Goal: Check status: Check status

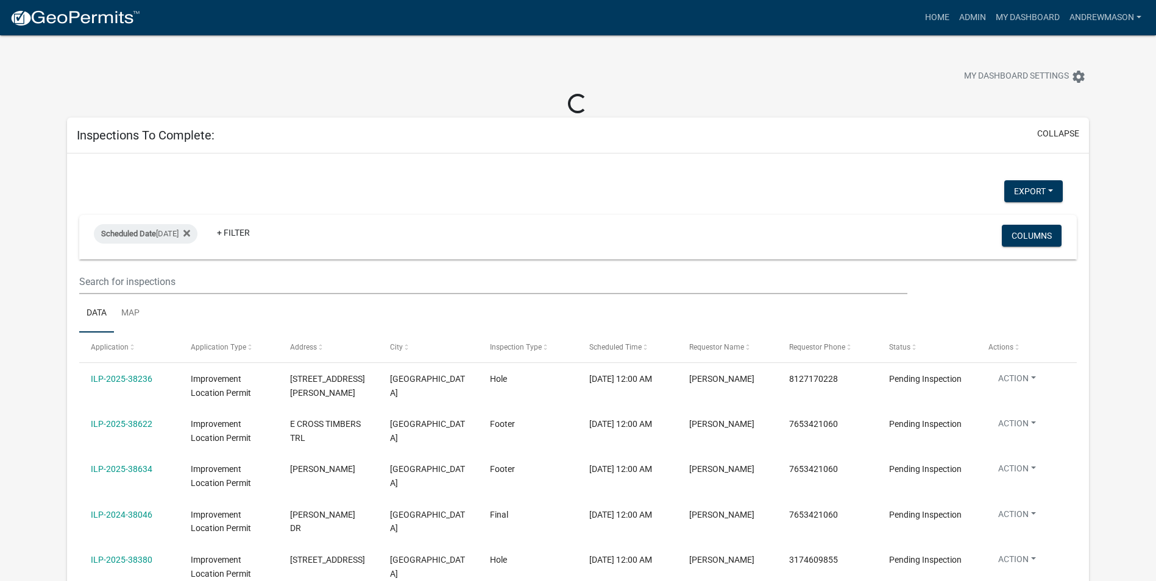
select select "3: 100"
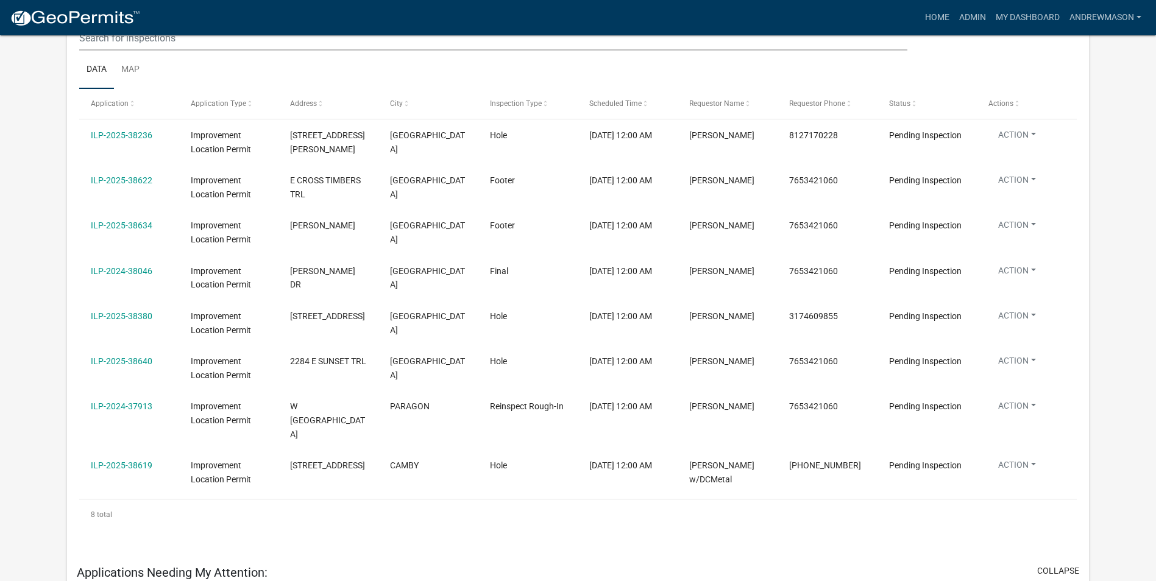
scroll to position [244, 0]
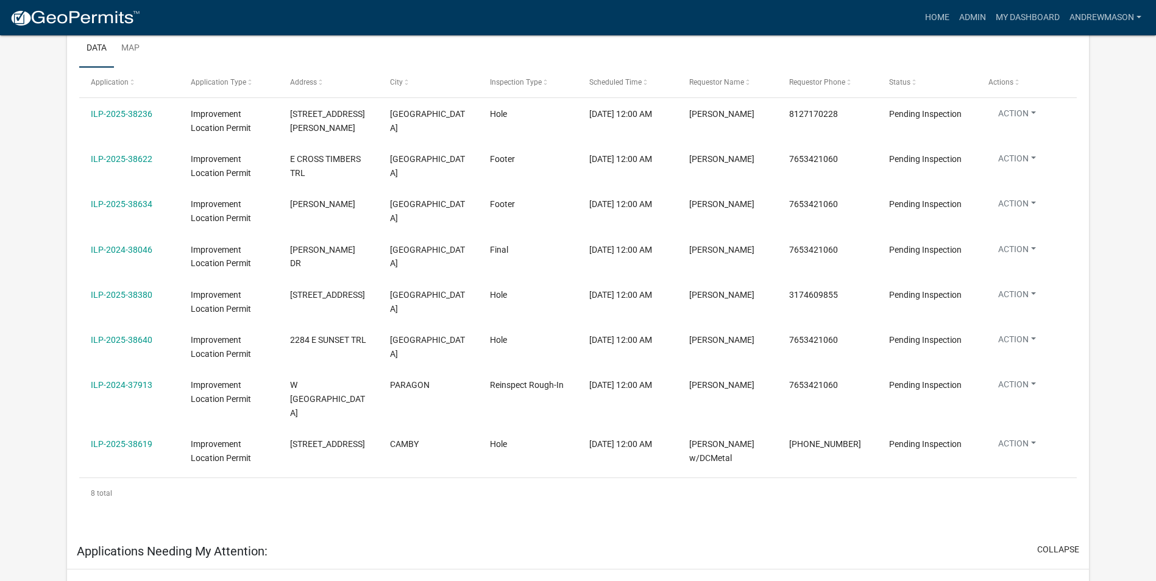
click at [138, 246] on link "ILP-2024-38046" at bounding box center [122, 250] width 62 height 10
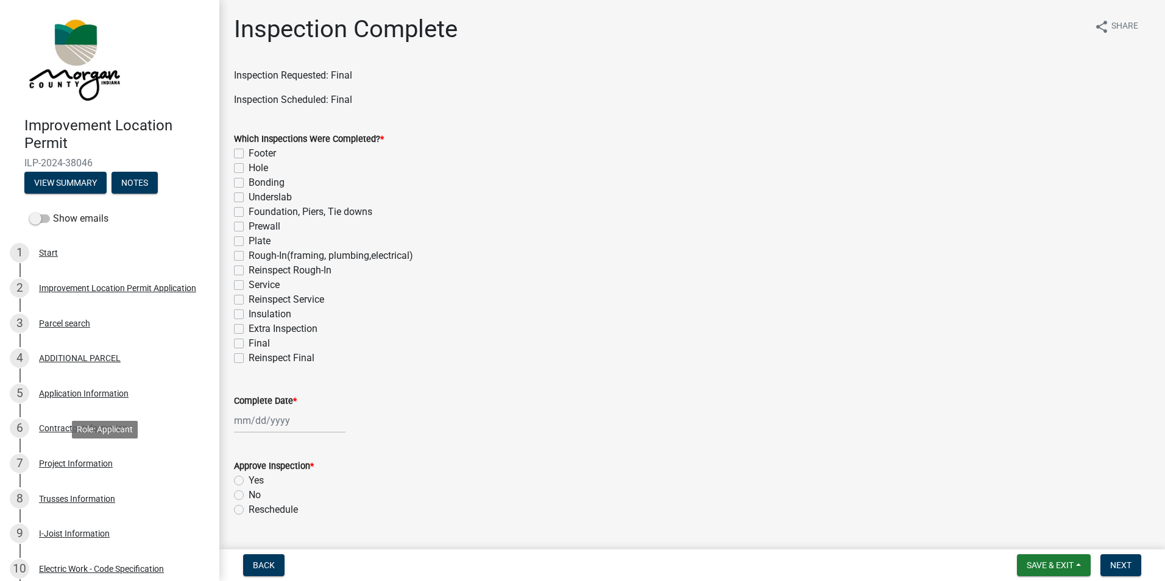
click at [76, 462] on div "Project Information" at bounding box center [76, 463] width 74 height 9
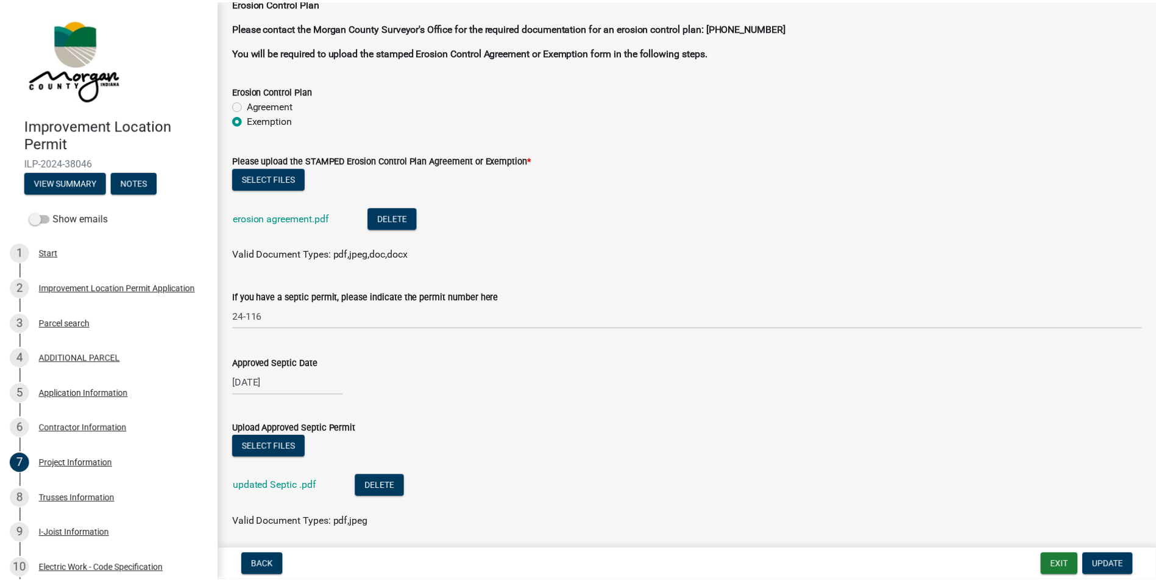
scroll to position [3291, 0]
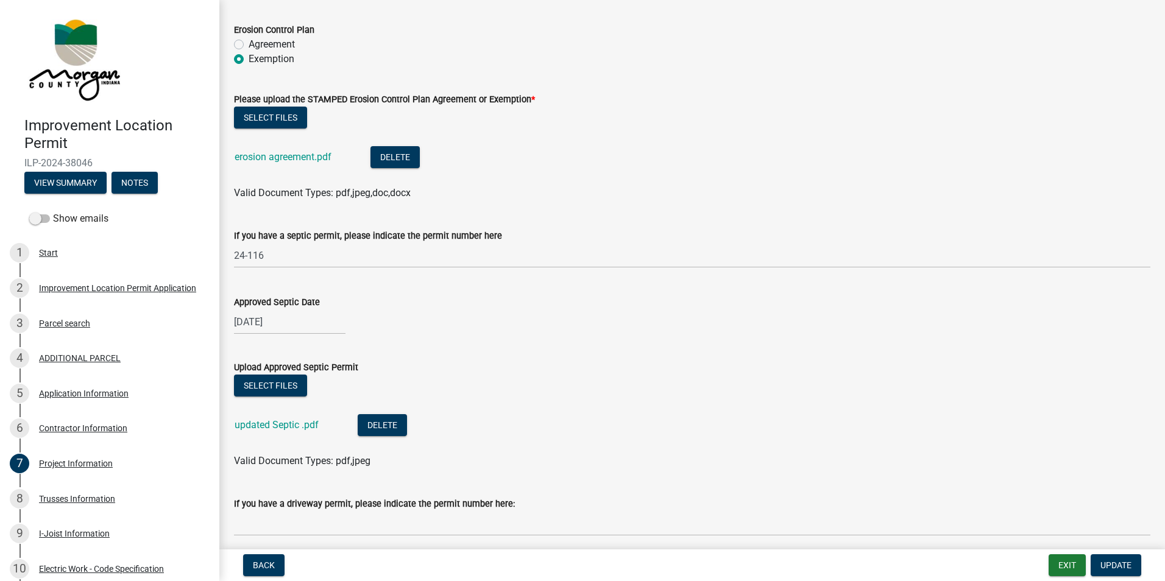
click at [291, 428] on link "updated Septic .pdf" at bounding box center [277, 425] width 84 height 12
click at [1076, 565] on button "Exit" at bounding box center [1067, 566] width 37 height 22
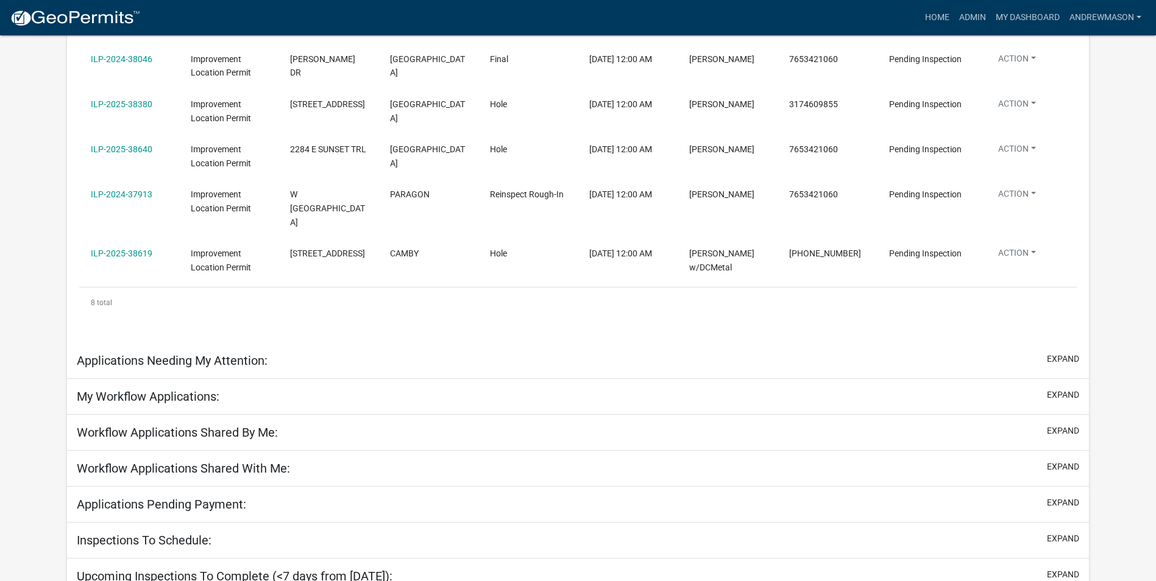
scroll to position [488, 0]
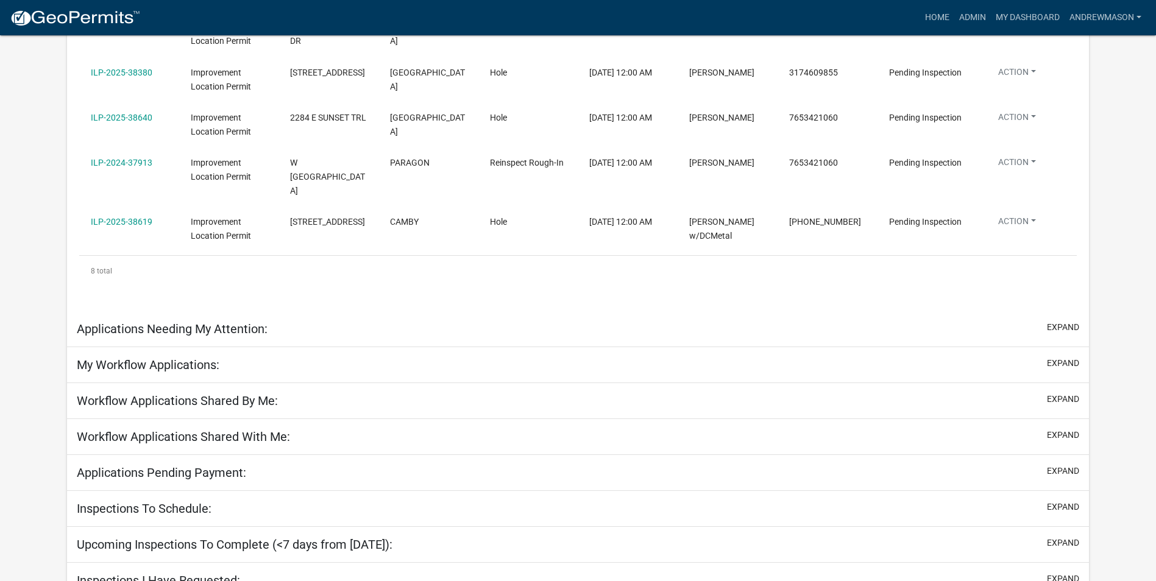
select select "3: 100"
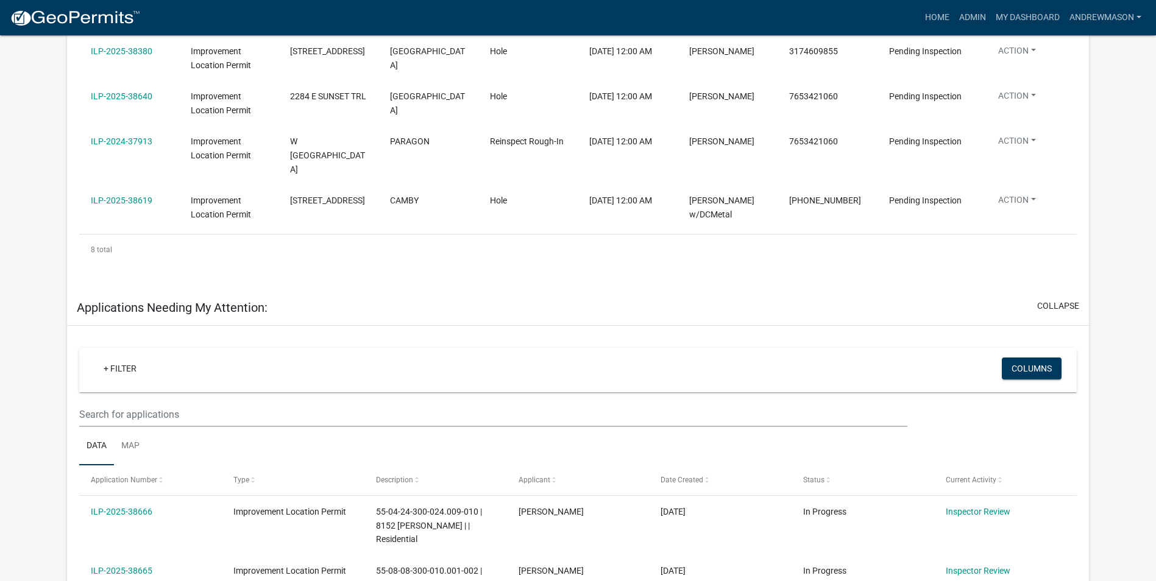
scroll to position [161, 0]
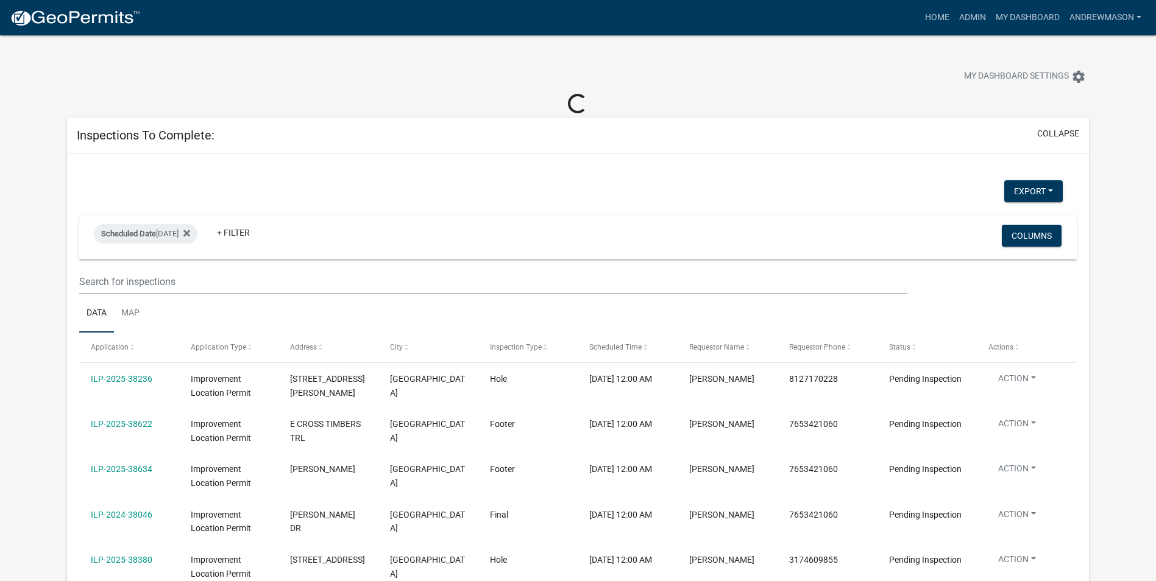
select select "3: 100"
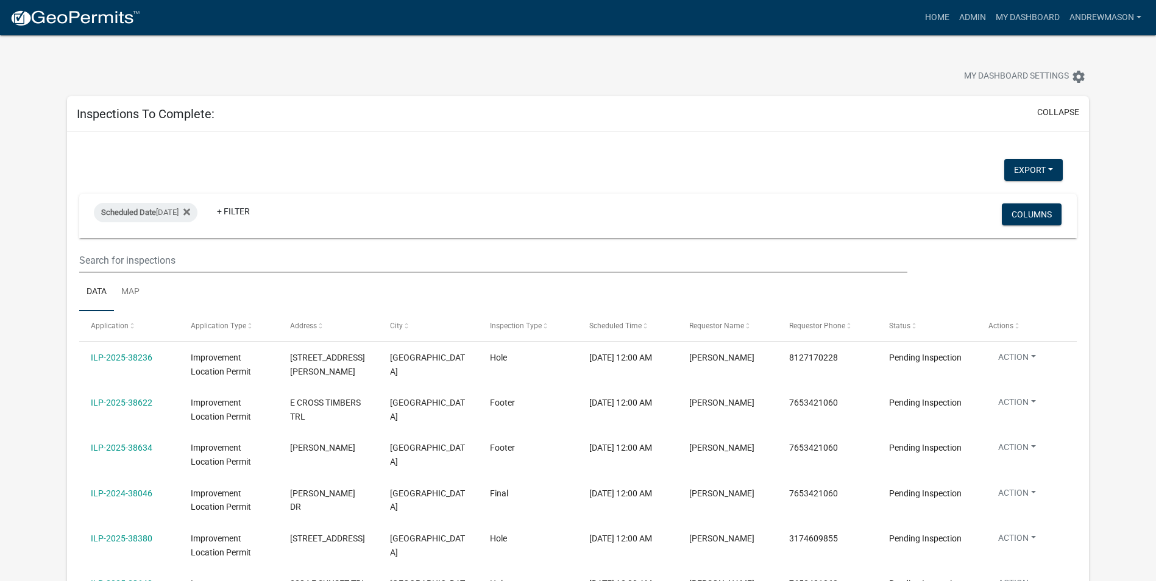
scroll to position [61, 0]
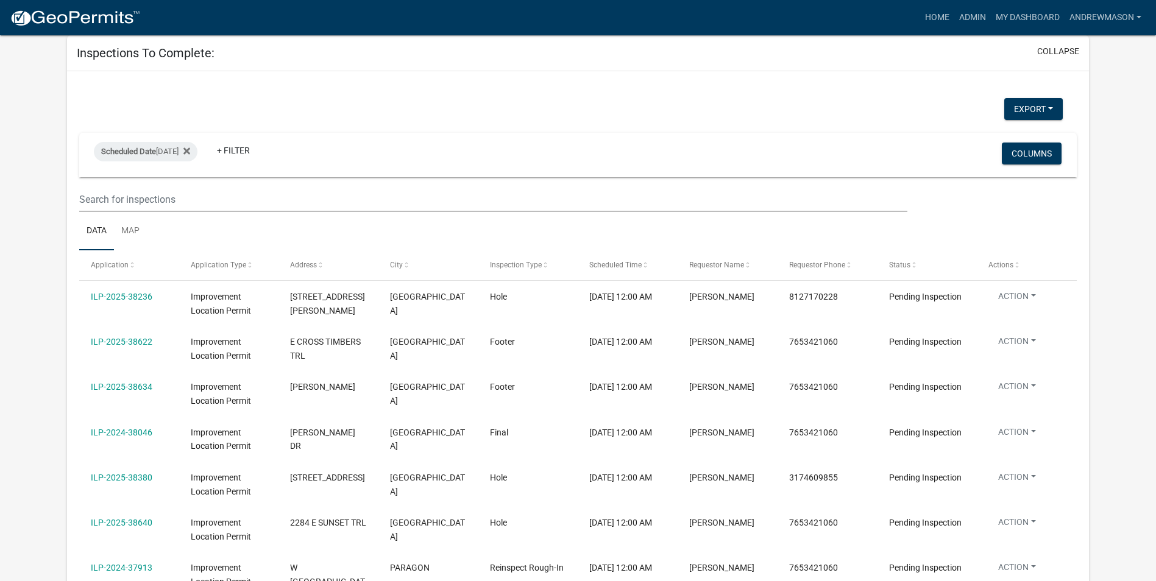
click at [135, 342] on link "ILP-2025-38622" at bounding box center [122, 342] width 62 height 10
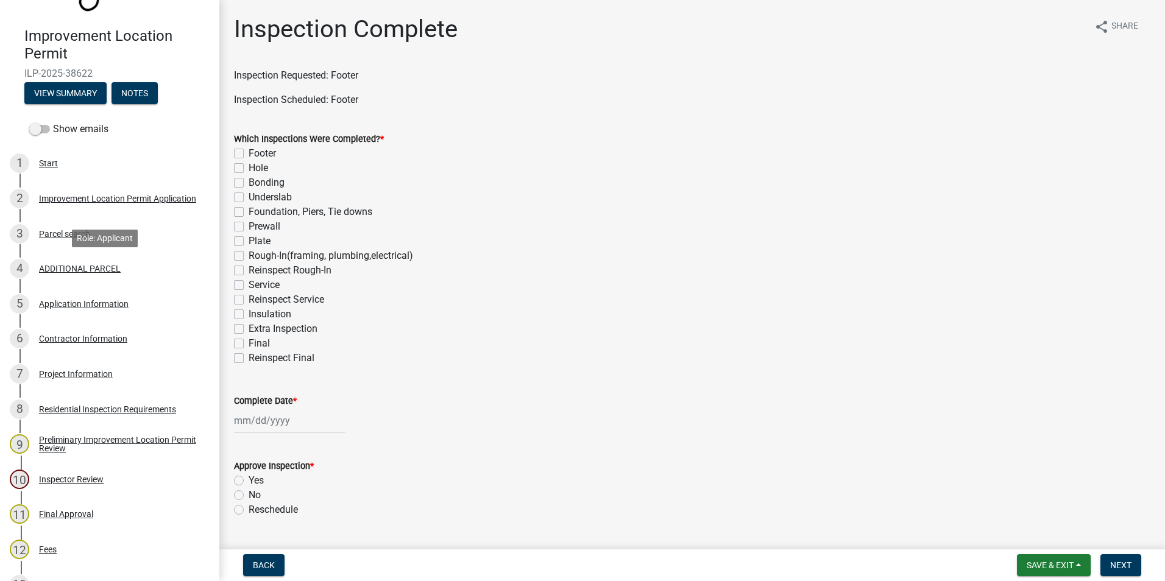
scroll to position [122, 0]
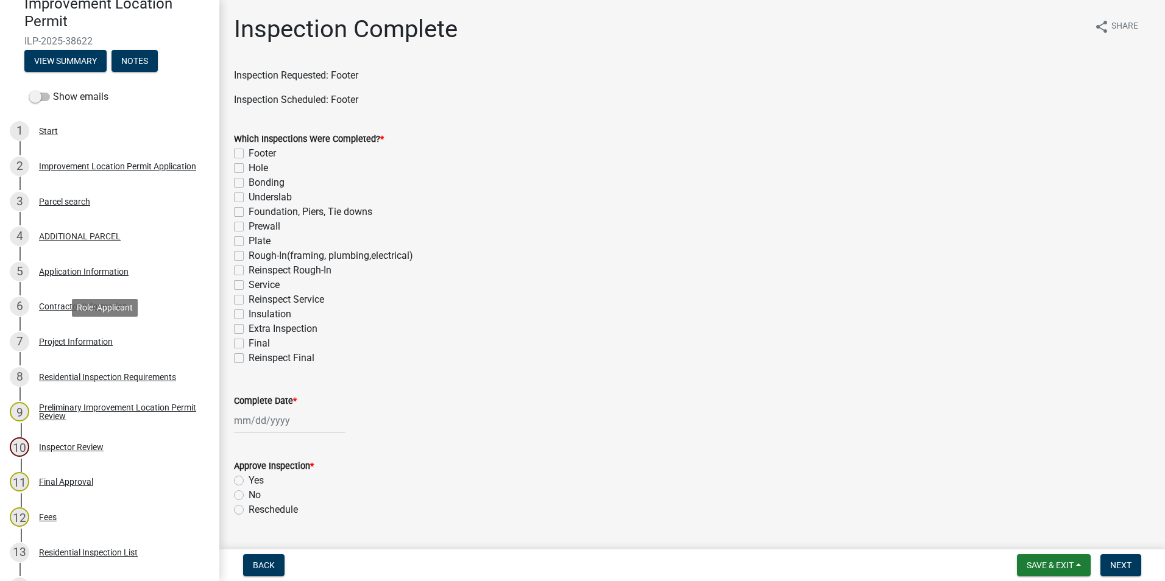
click at [93, 341] on div "Project Information" at bounding box center [76, 342] width 74 height 9
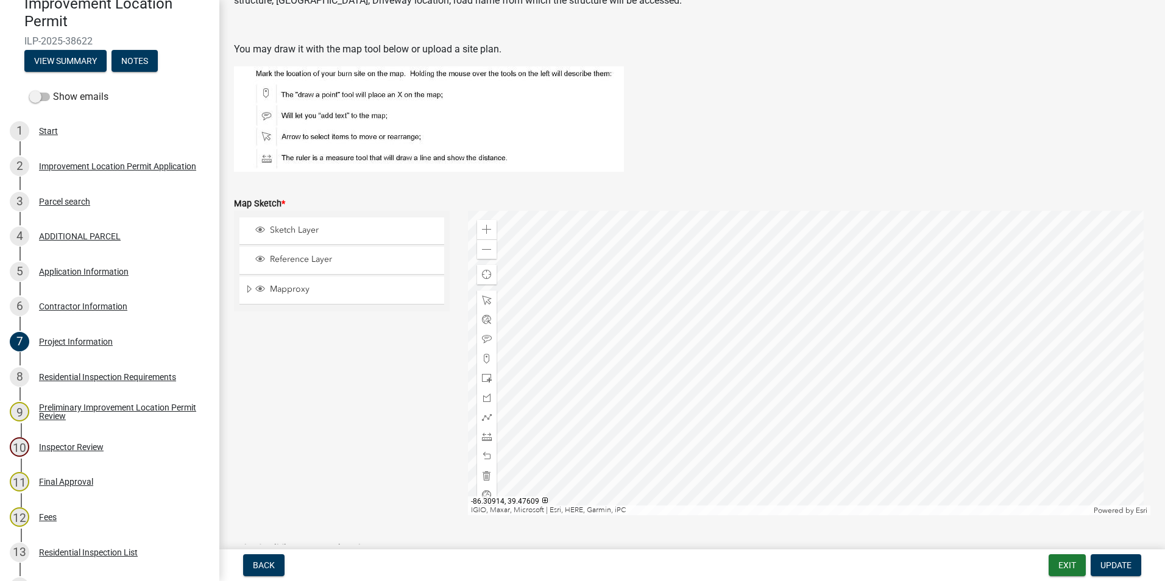
scroll to position [2255, 0]
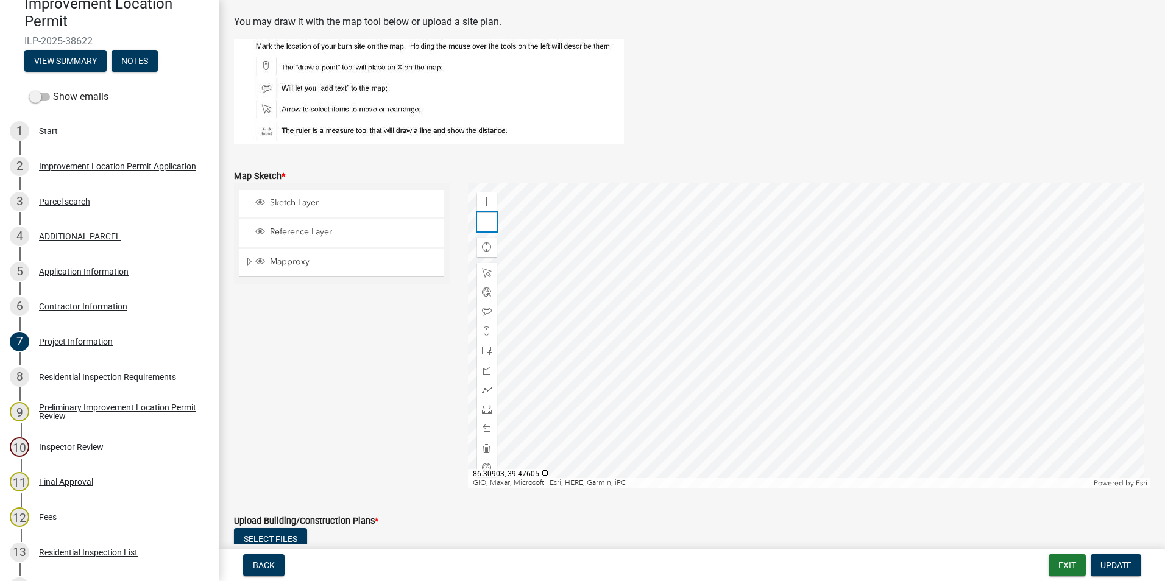
click at [484, 226] on span at bounding box center [487, 223] width 10 height 10
click at [788, 325] on div at bounding box center [809, 335] width 683 height 305
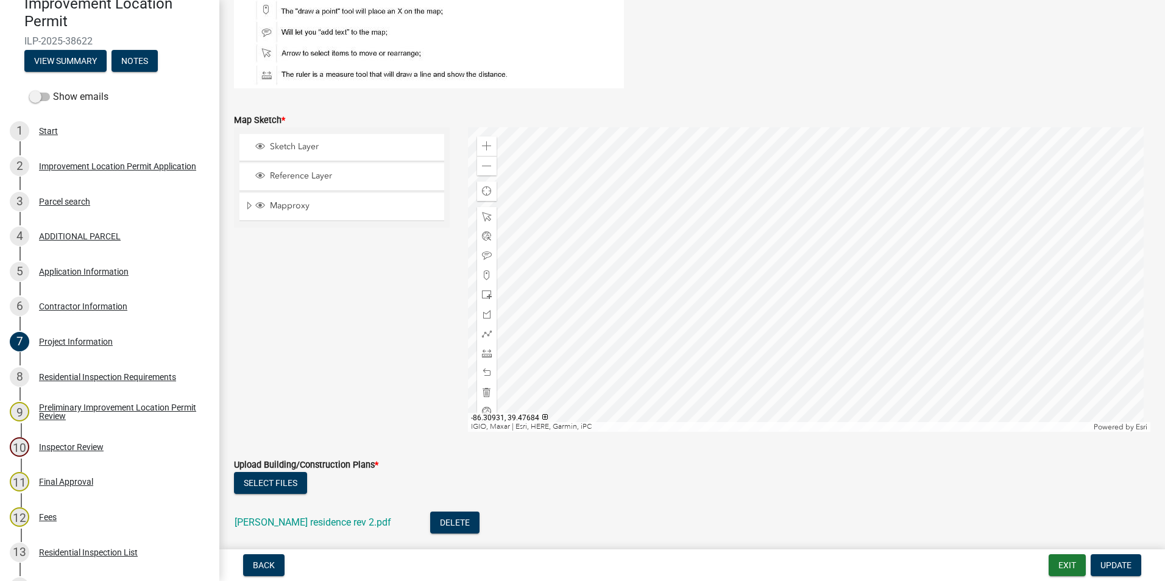
scroll to position [2316, 0]
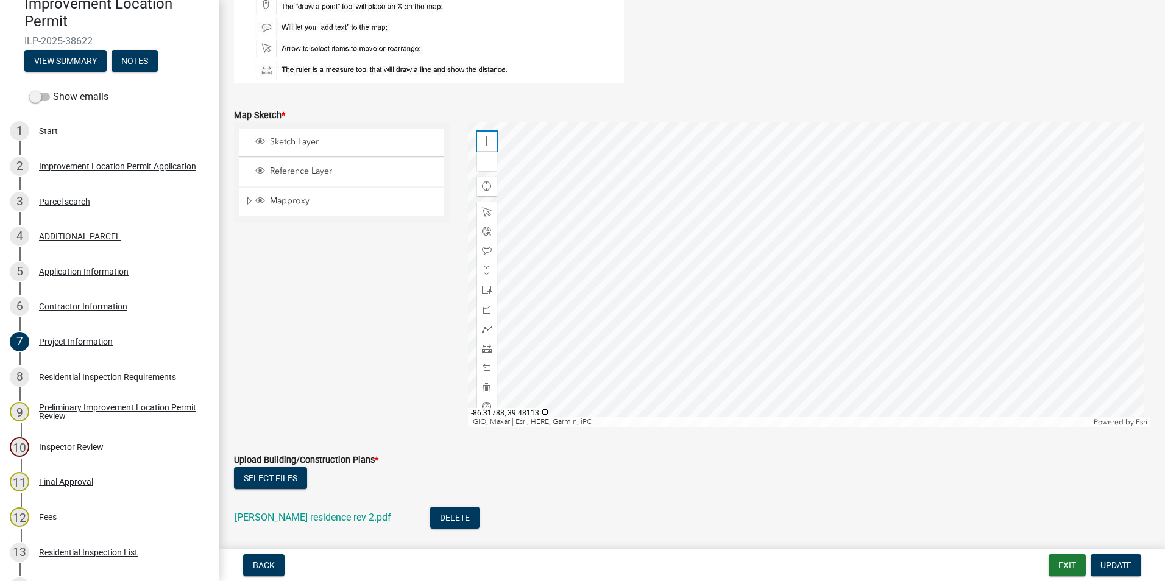
click at [489, 140] on div "Zoom in" at bounding box center [487, 142] width 20 height 20
click at [731, 224] on div at bounding box center [809, 274] width 683 height 305
click at [484, 137] on span at bounding box center [487, 142] width 10 height 10
click at [63, 202] on div "Parcel search" at bounding box center [64, 201] width 51 height 9
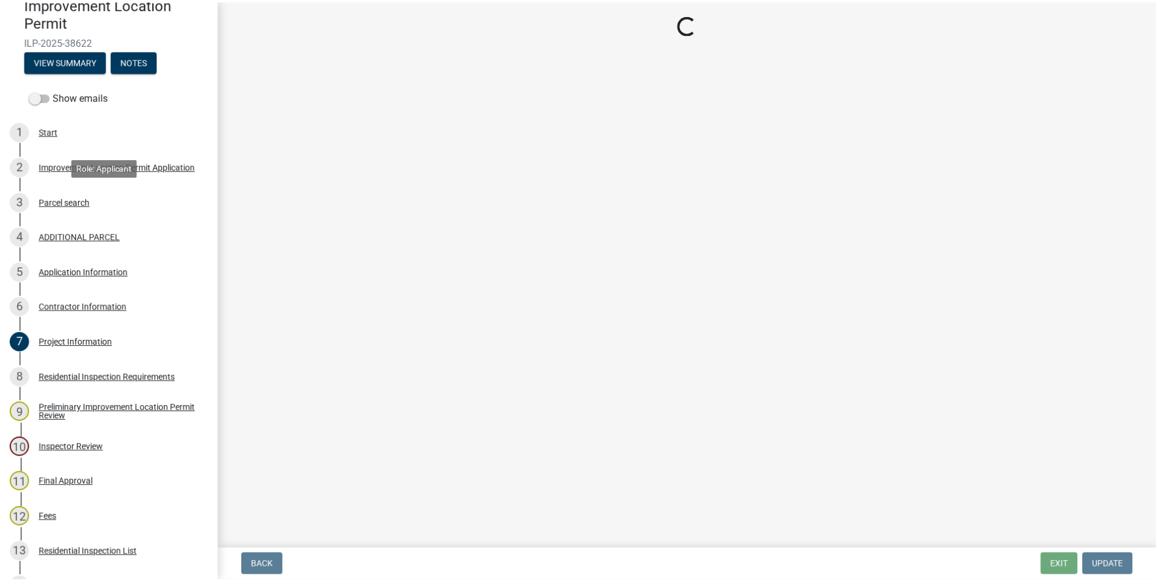
scroll to position [0, 0]
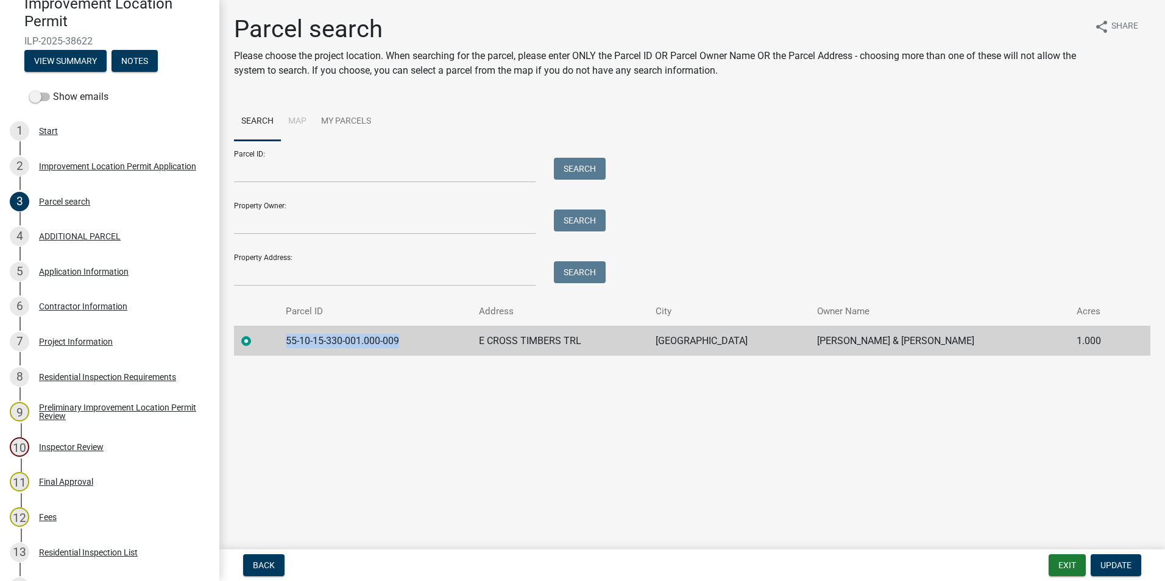
drag, startPoint x: 406, startPoint y: 338, endPoint x: 291, endPoint y: 338, distance: 115.2
click at [291, 338] on td "55-10-15-330-001.000-009" at bounding box center [374, 341] width 193 height 30
drag, startPoint x: 291, startPoint y: 338, endPoint x: 297, endPoint y: 340, distance: 7.1
copy td "55-10-15-330-001.000-009"
click at [1058, 561] on button "Exit" at bounding box center [1067, 566] width 37 height 22
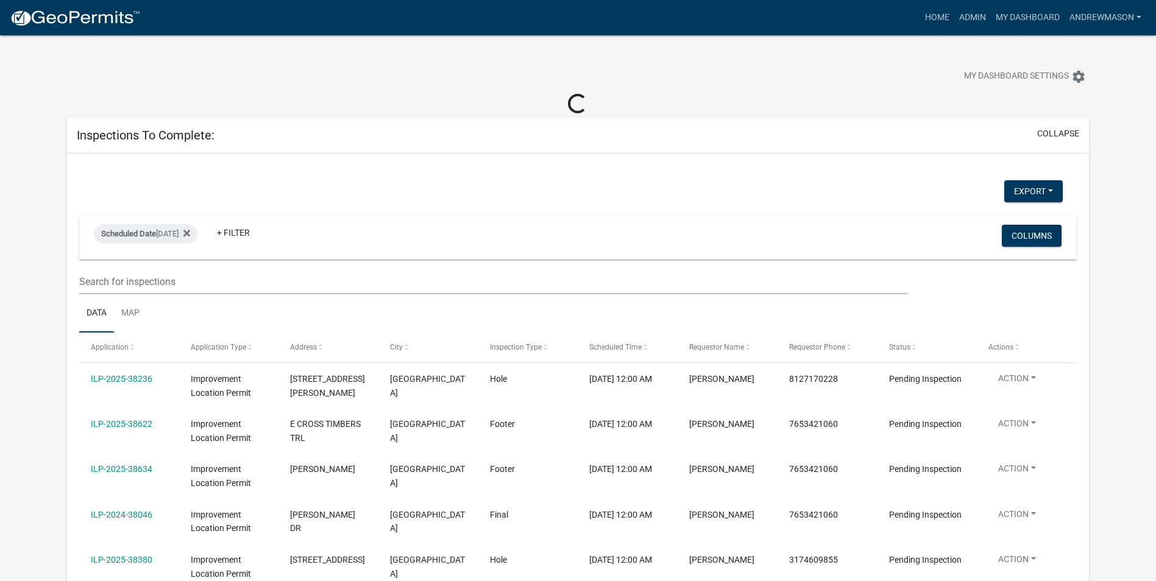
select select "3: 100"
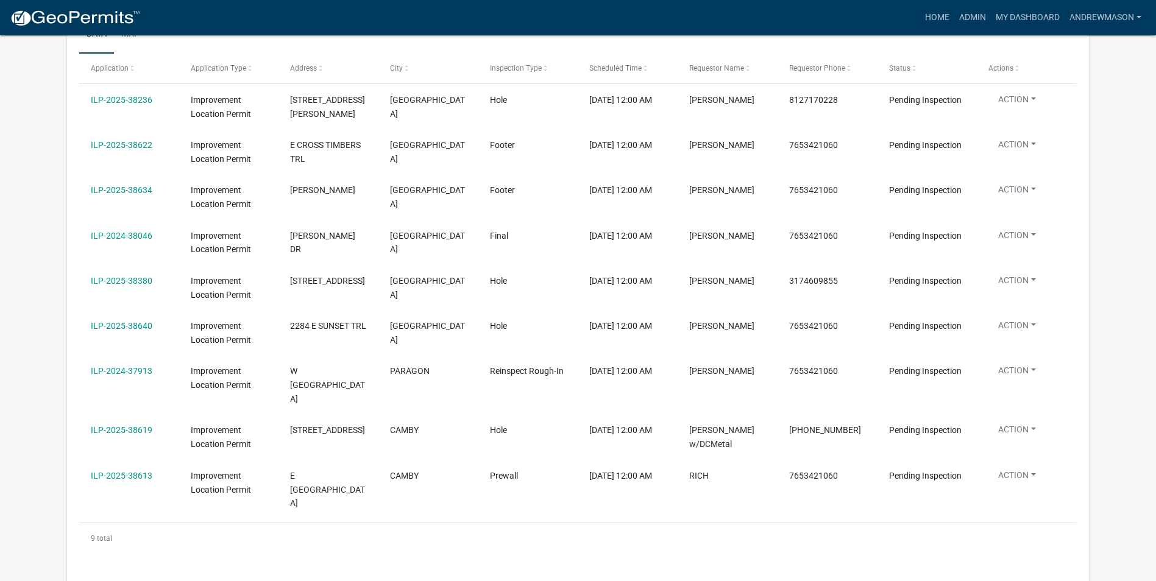
scroll to position [244, 0]
